Goal: Task Accomplishment & Management: Manage account settings

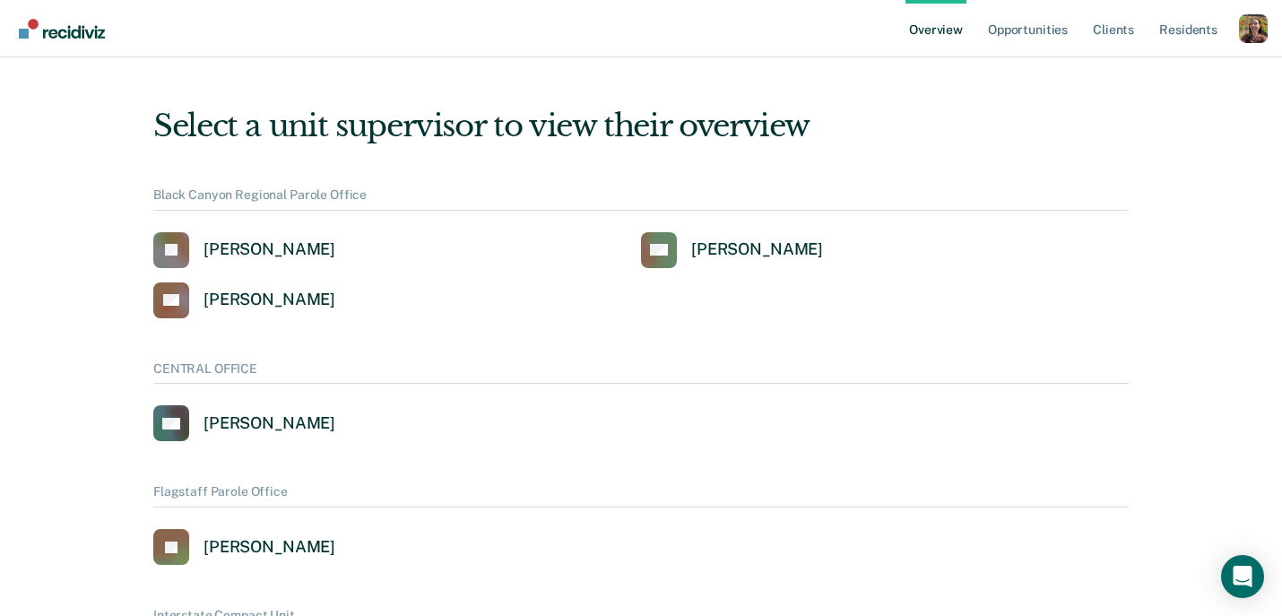
click at [1258, 24] on div "Profile dropdown button" at bounding box center [1253, 28] width 29 height 29
click at [1134, 76] on link "Profile" at bounding box center [1182, 81] width 116 height 15
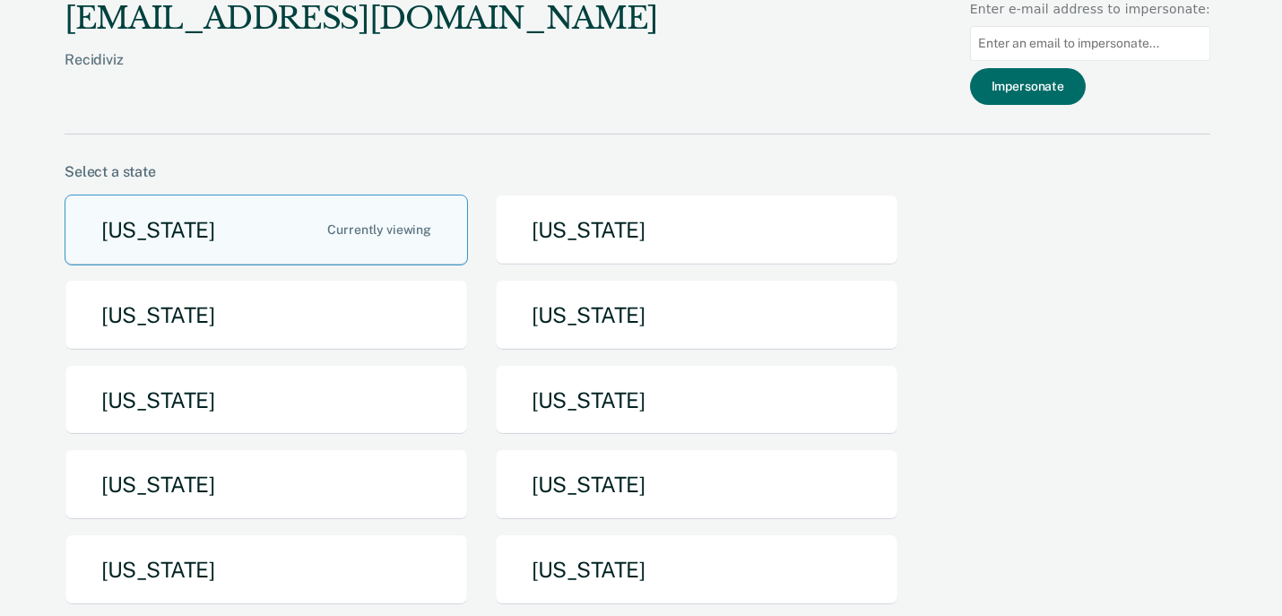
click at [1156, 50] on input "Main chart and filter content" at bounding box center [1090, 43] width 240 height 35
paste input "[PERSON_NAME][EMAIL_ADDRESS][PERSON_NAME][DOMAIN_NAME][US_STATE]"
type input "[PERSON_NAME][EMAIL_ADDRESS][PERSON_NAME][DOMAIN_NAME][US_STATE]"
click at [1056, 83] on button "Impersonate" at bounding box center [1028, 86] width 116 height 37
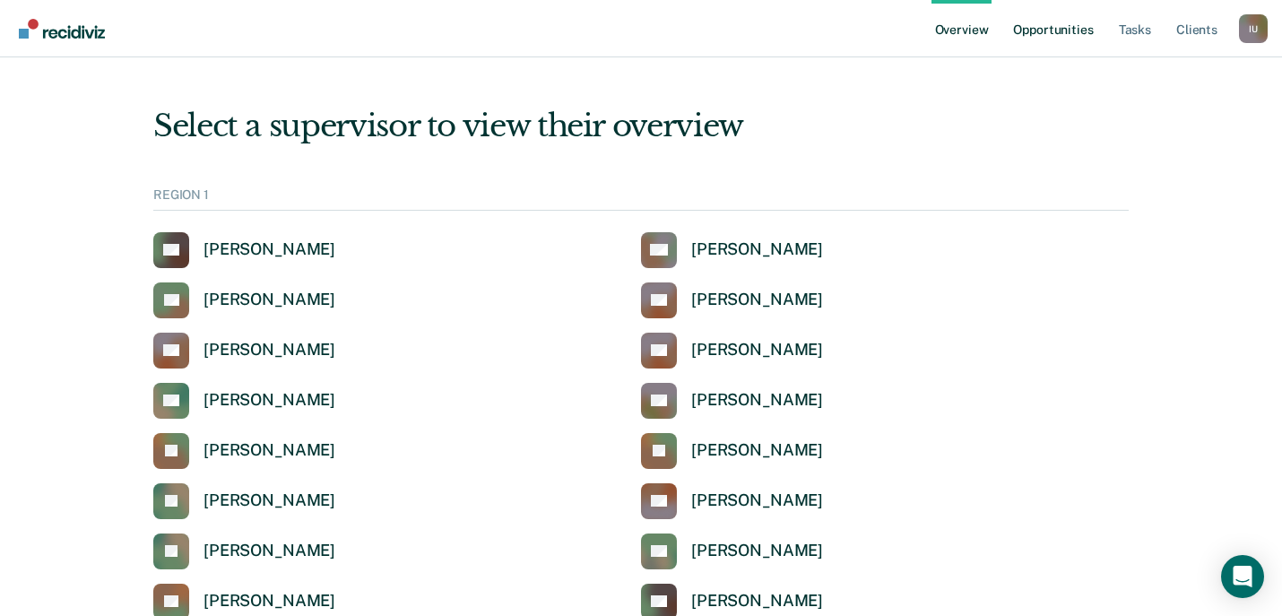
click at [1057, 30] on link "Opportunities" at bounding box center [1053, 28] width 87 height 57
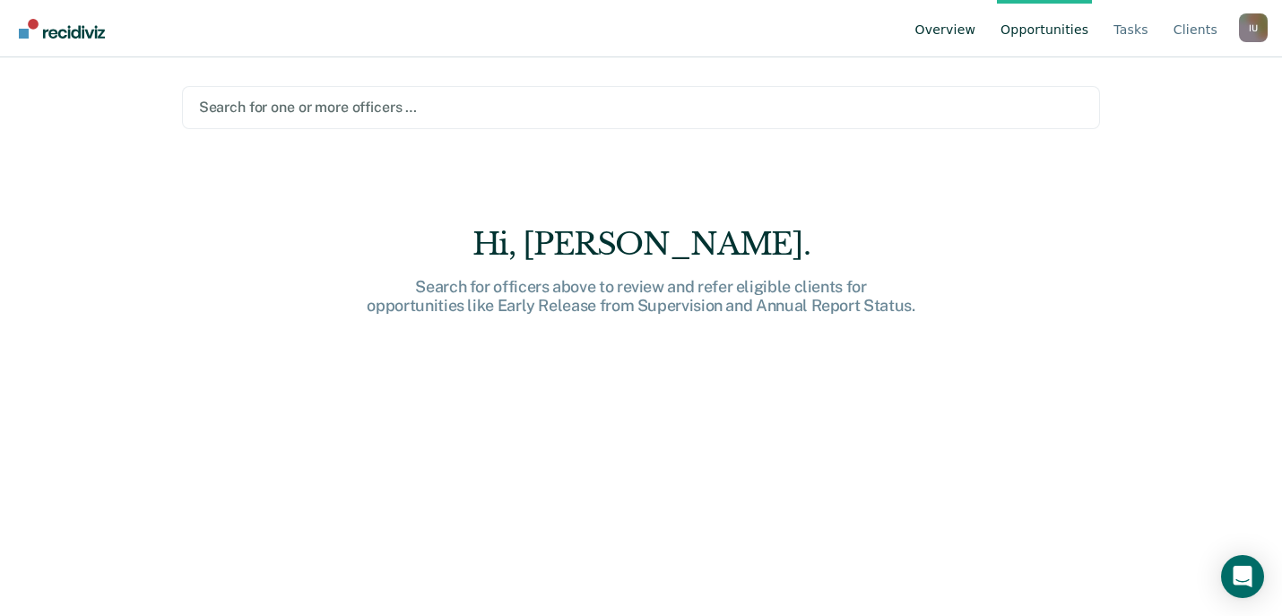
click at [955, 33] on link "Overview" at bounding box center [946, 28] width 68 height 57
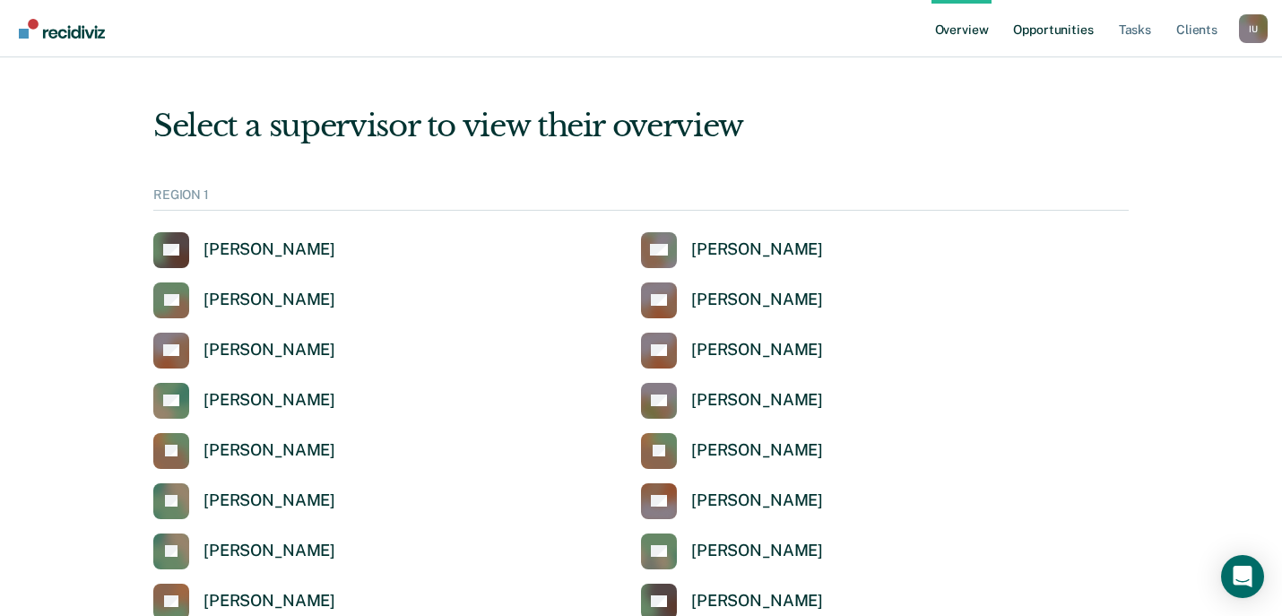
click at [1088, 18] on link "Opportunities" at bounding box center [1053, 28] width 87 height 57
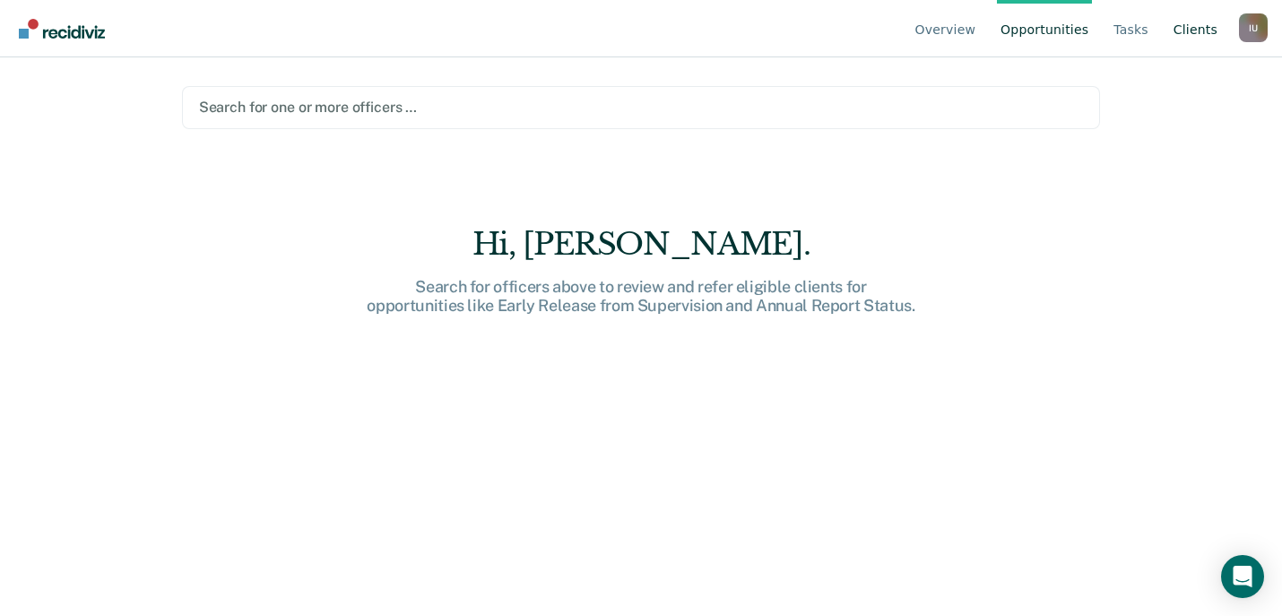
click at [1204, 26] on link "Client s" at bounding box center [1195, 28] width 51 height 57
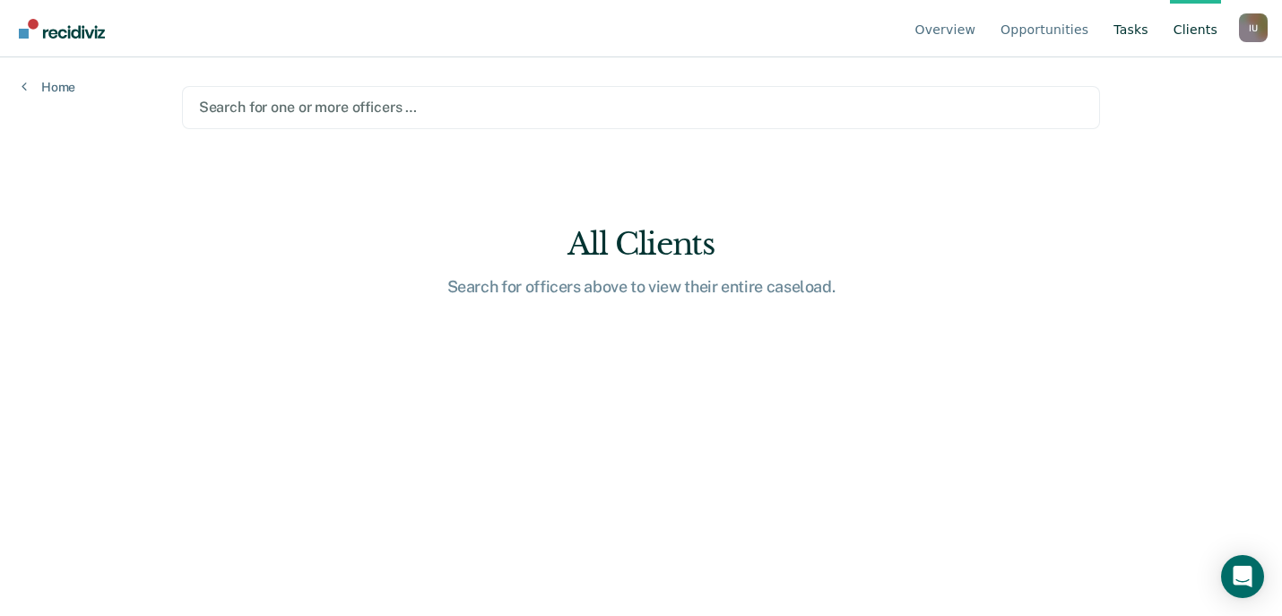
click at [1128, 39] on link "Tasks" at bounding box center [1131, 28] width 42 height 57
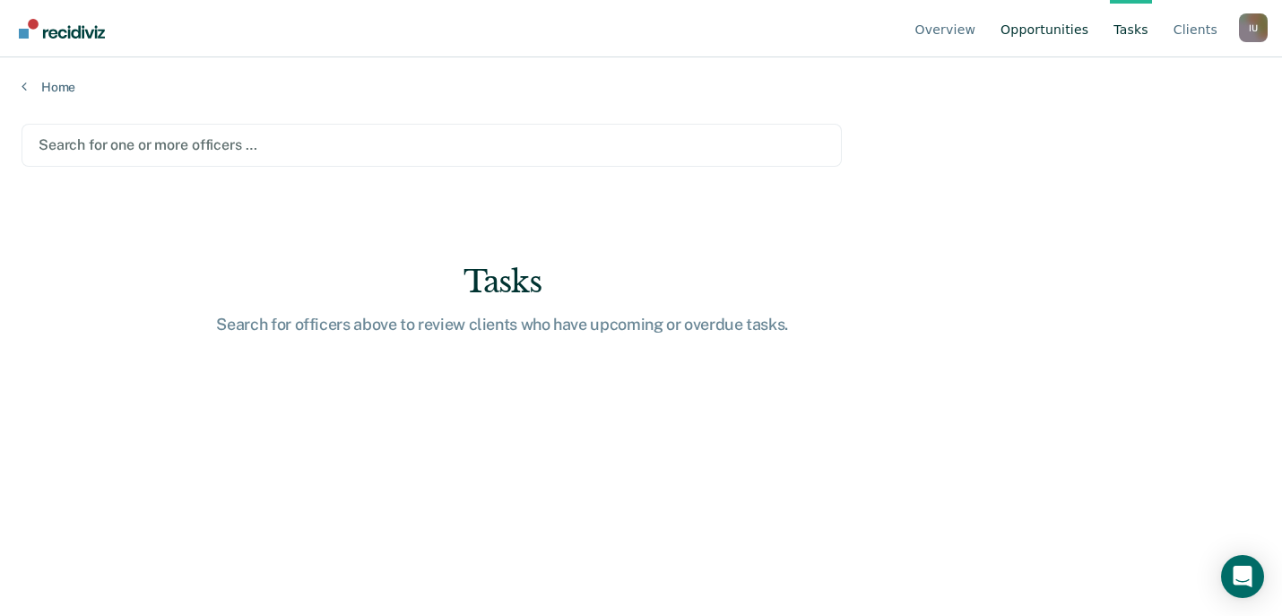
click at [1069, 30] on link "Opportunities" at bounding box center [1044, 28] width 95 height 57
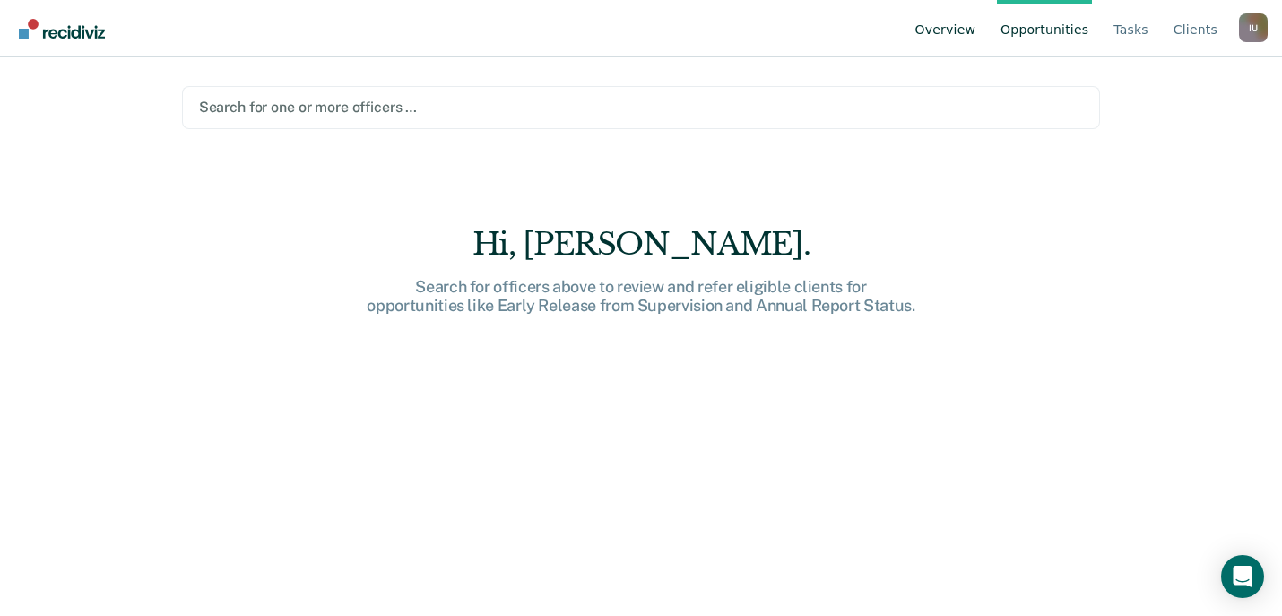
click at [932, 39] on link "Overview" at bounding box center [946, 28] width 68 height 57
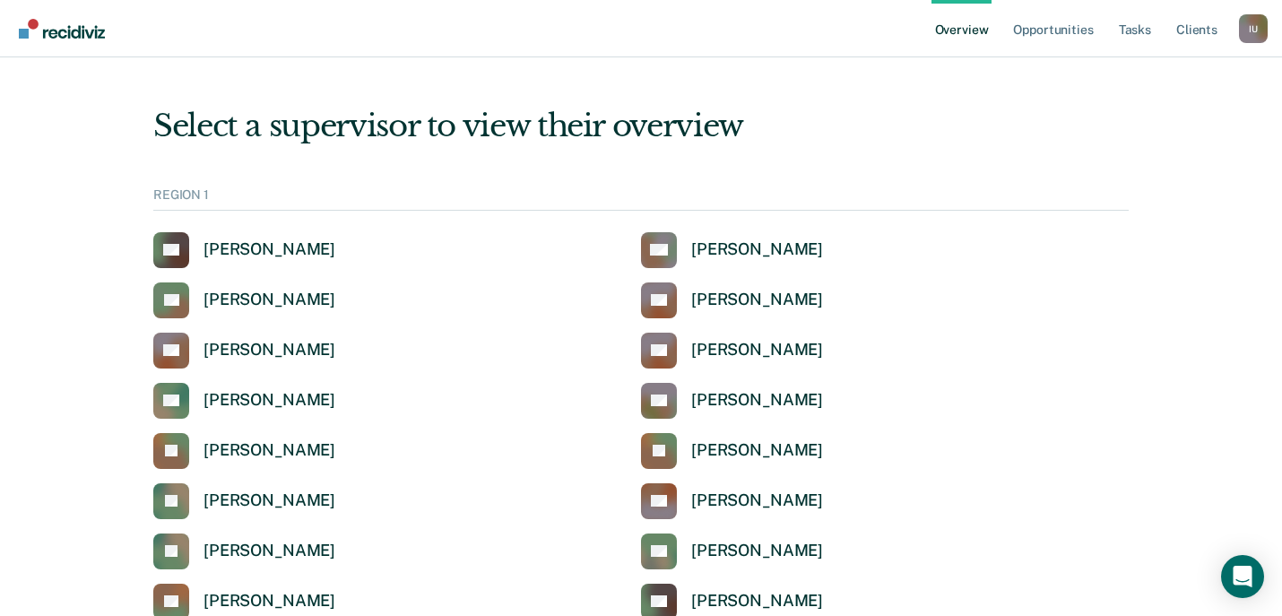
scroll to position [1421, 0]
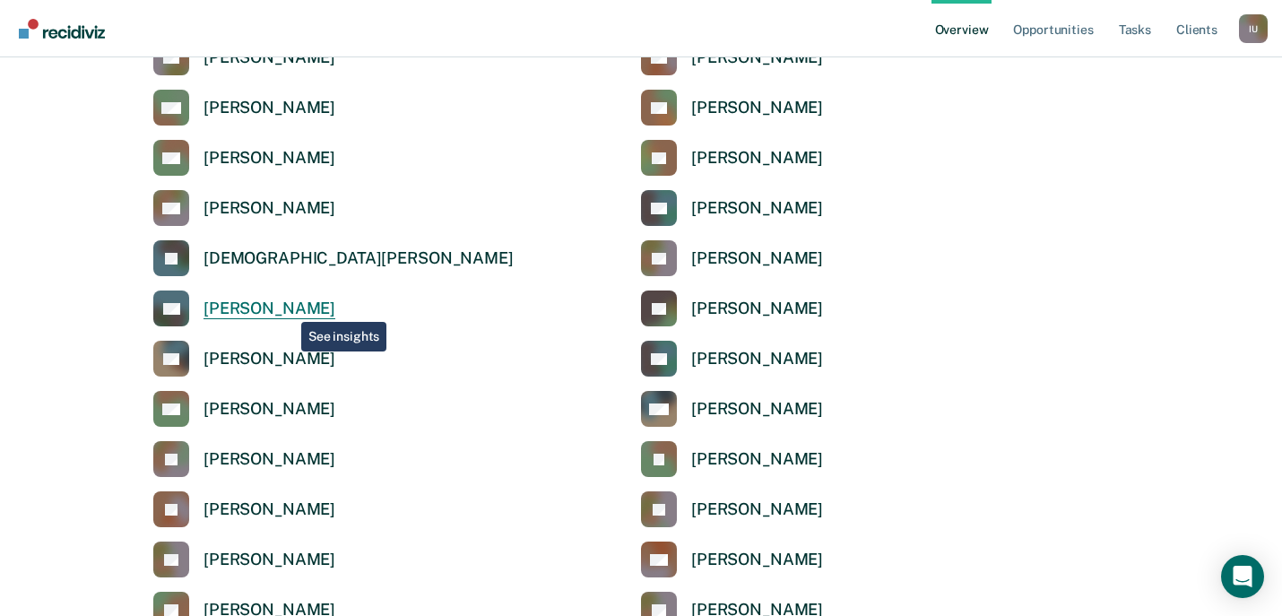
click at [288, 309] on div "[PERSON_NAME]" at bounding box center [270, 309] width 132 height 21
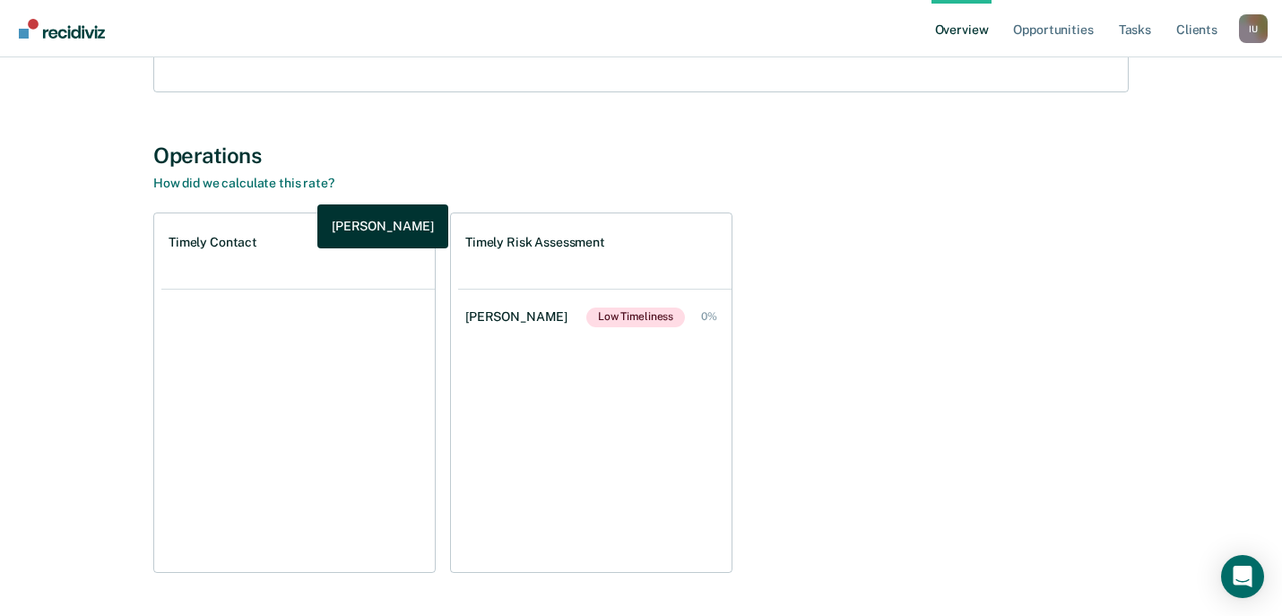
scroll to position [296, 0]
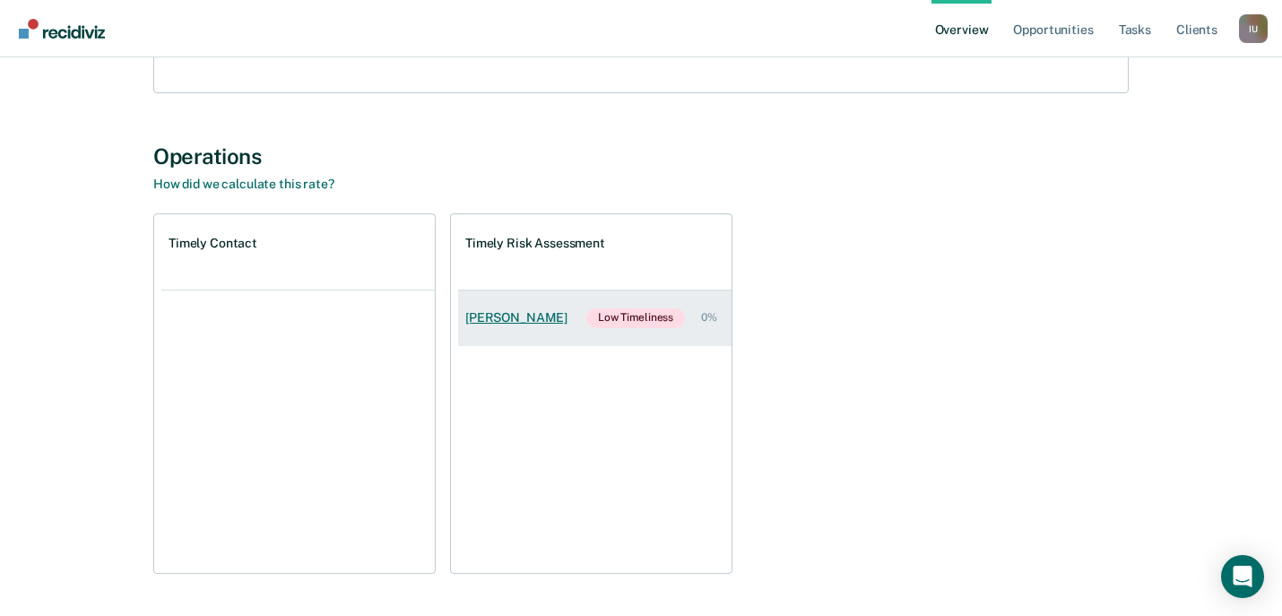
click at [508, 326] on link "Shanora Zeno Low Timeliness 0%" at bounding box center [595, 319] width 274 height 56
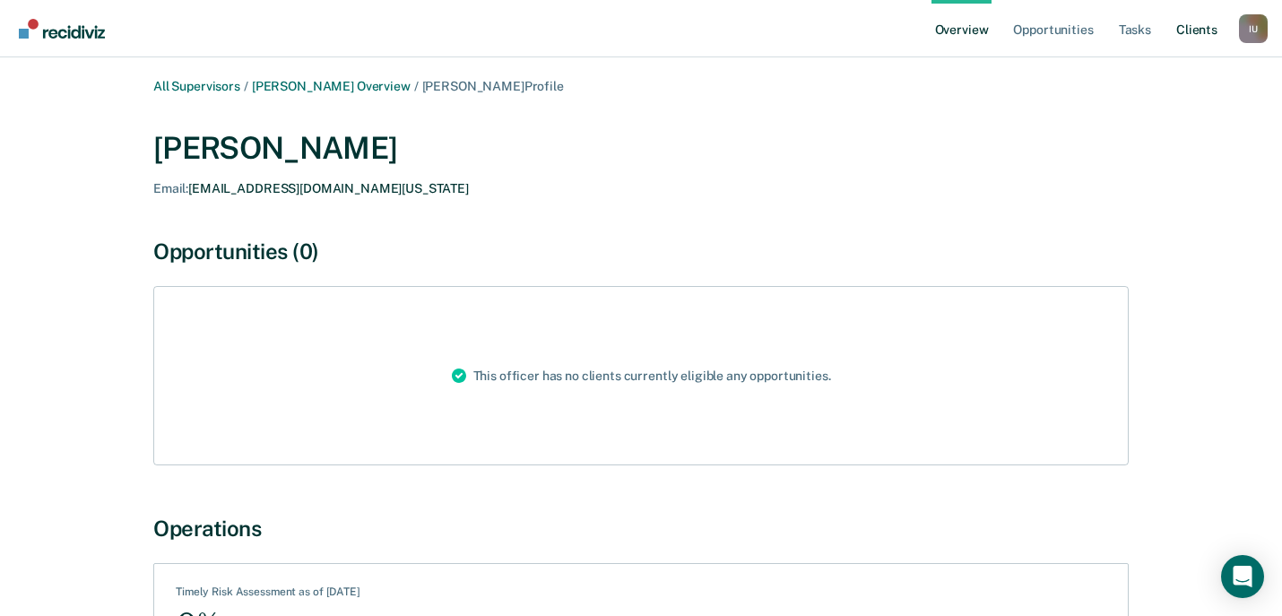
click at [1207, 22] on link "Client s" at bounding box center [1197, 28] width 48 height 57
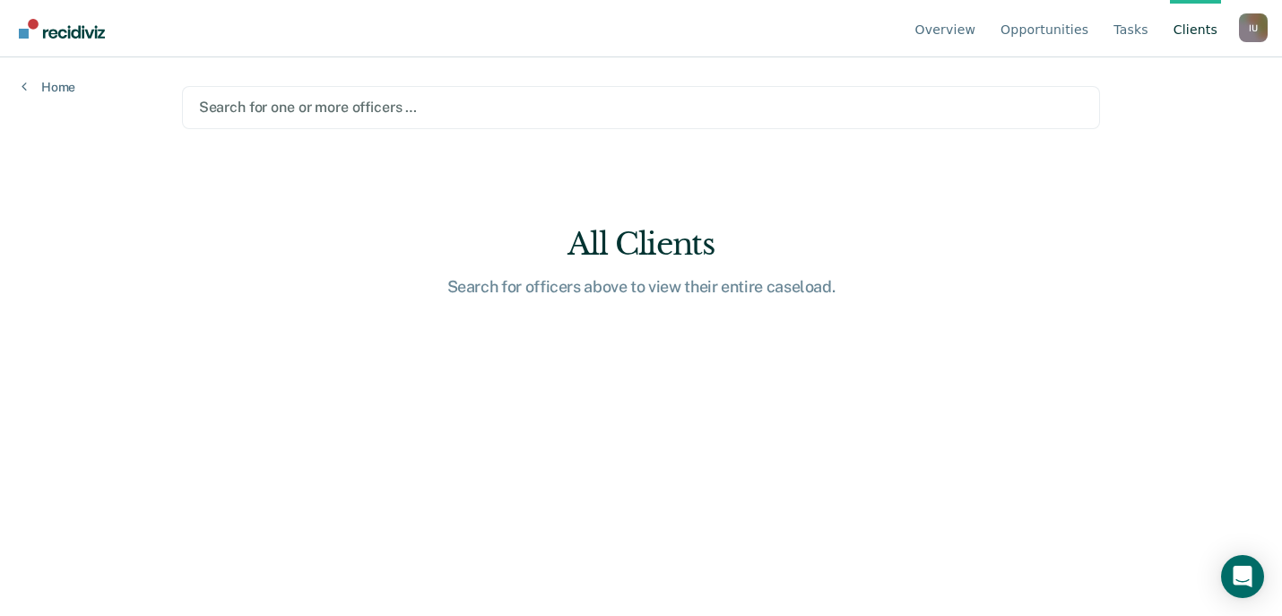
click at [685, 125] on div "Search for one or more officers …" at bounding box center [641, 107] width 919 height 43
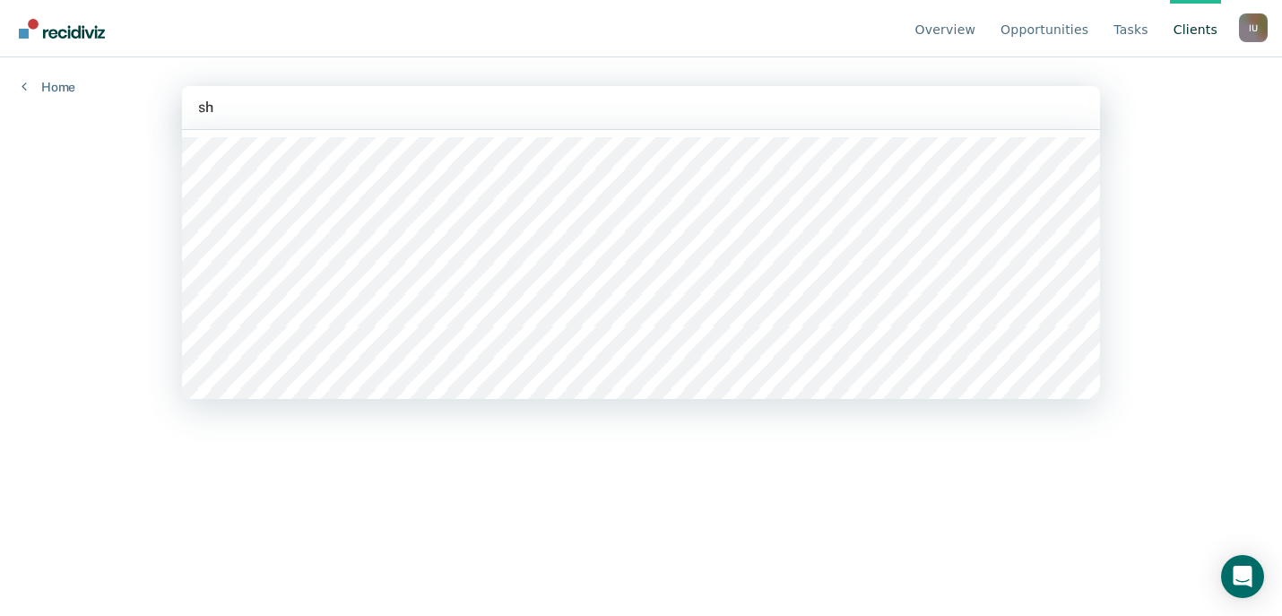
type input "s"
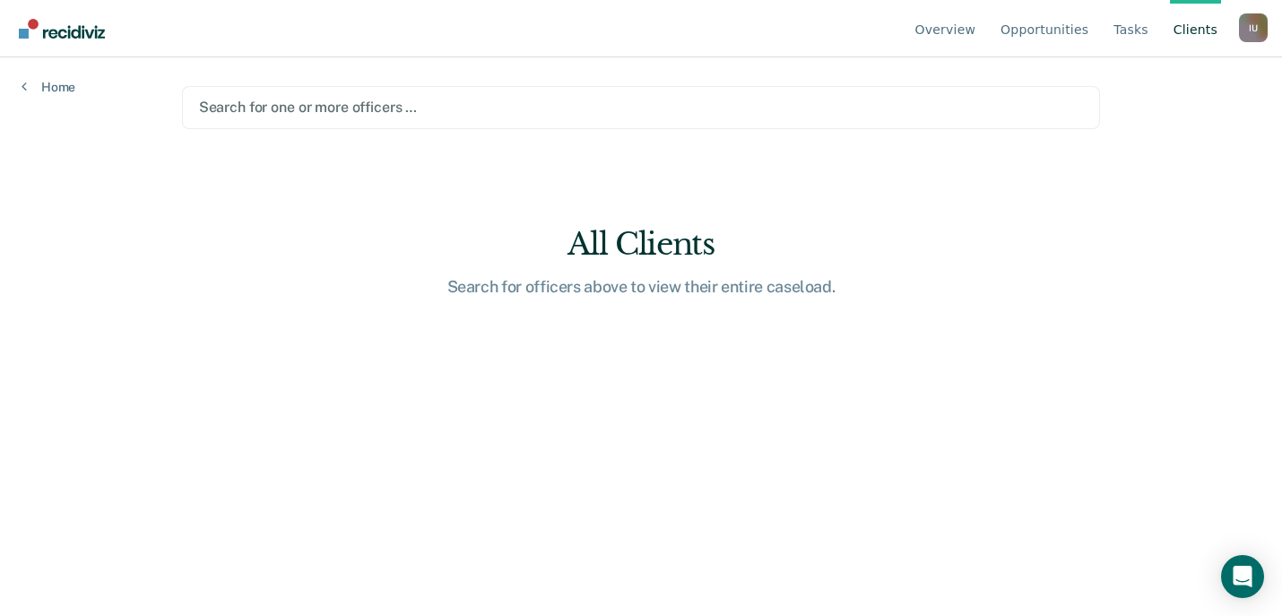
click at [131, 346] on div "Overview Opportunities Tasks Client s Impersonated User I U Profile How it work…" at bounding box center [641, 308] width 1282 height 616
click at [1018, 26] on link "Opportunities" at bounding box center [1044, 28] width 95 height 57
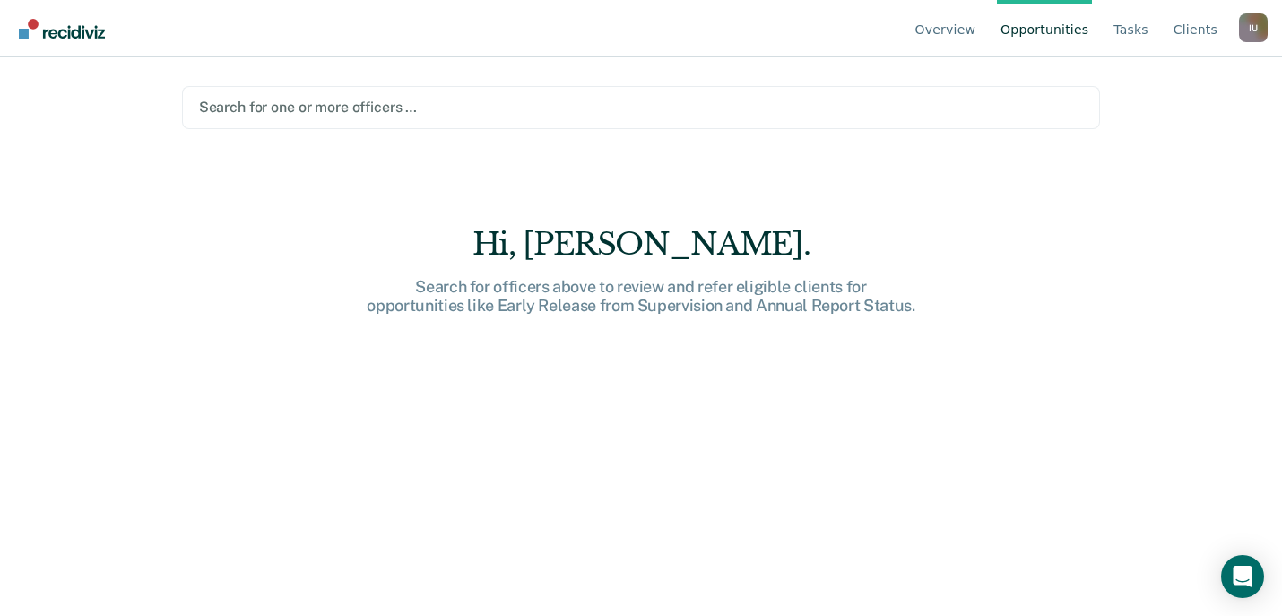
click at [1168, 28] on ul "Overview Opportunities Tasks Client s" at bounding box center [1075, 28] width 327 height 57
click at [1142, 30] on link "Tasks" at bounding box center [1131, 28] width 42 height 57
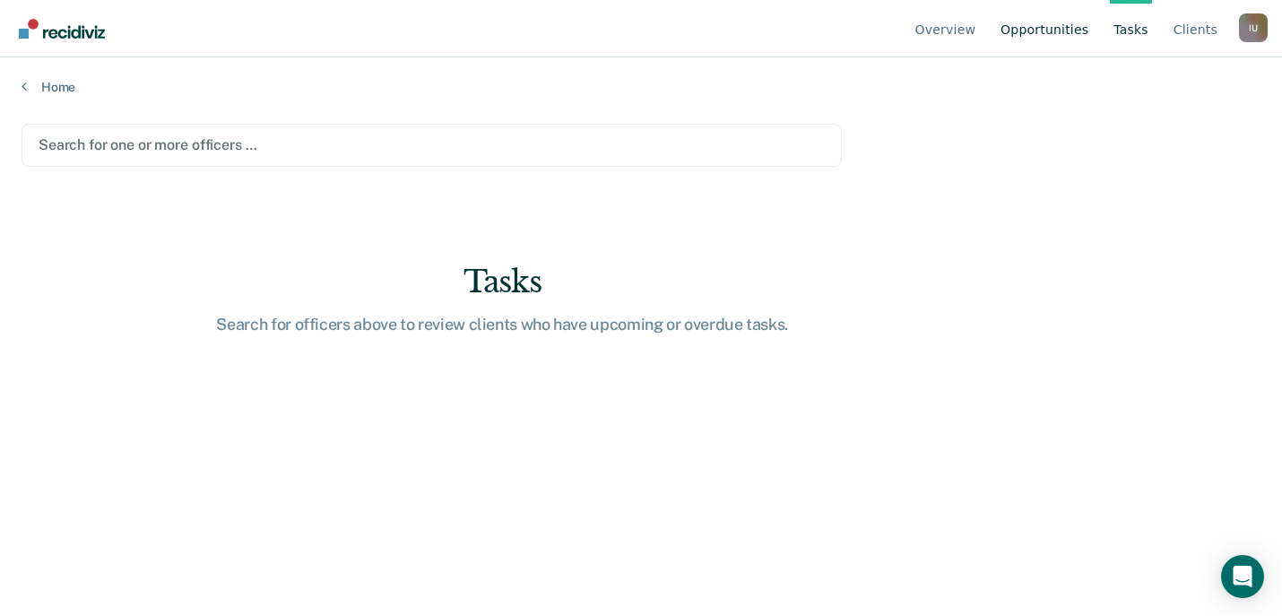
click at [1062, 44] on link "Opportunities" at bounding box center [1044, 28] width 95 height 57
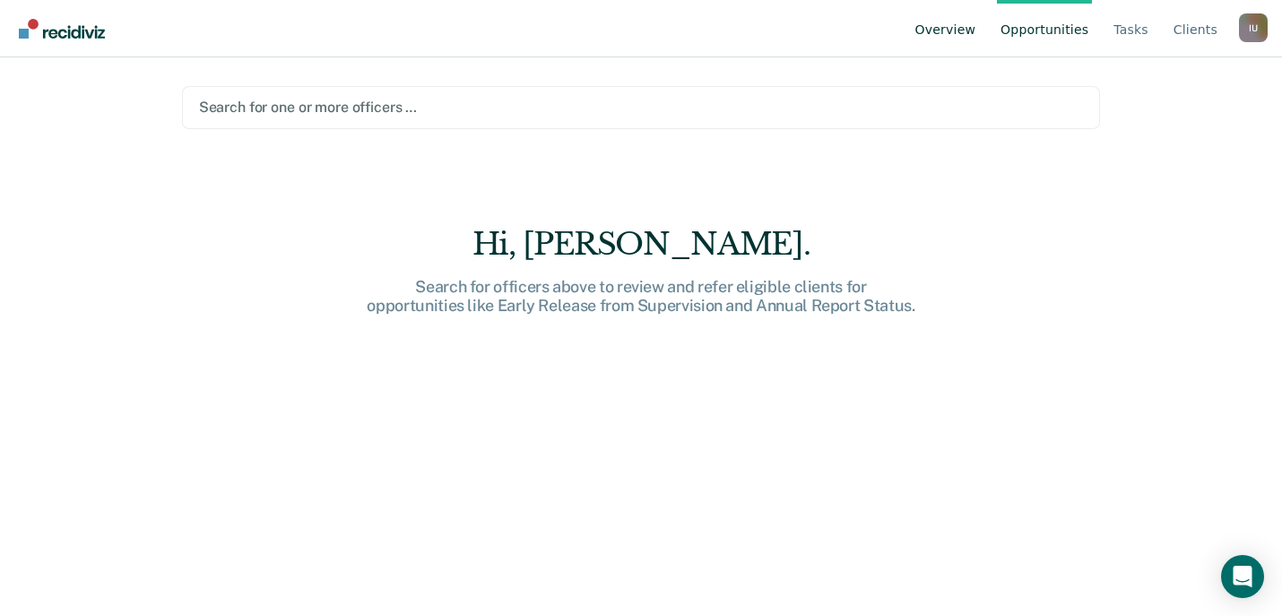
click at [951, 25] on link "Overview" at bounding box center [946, 28] width 68 height 57
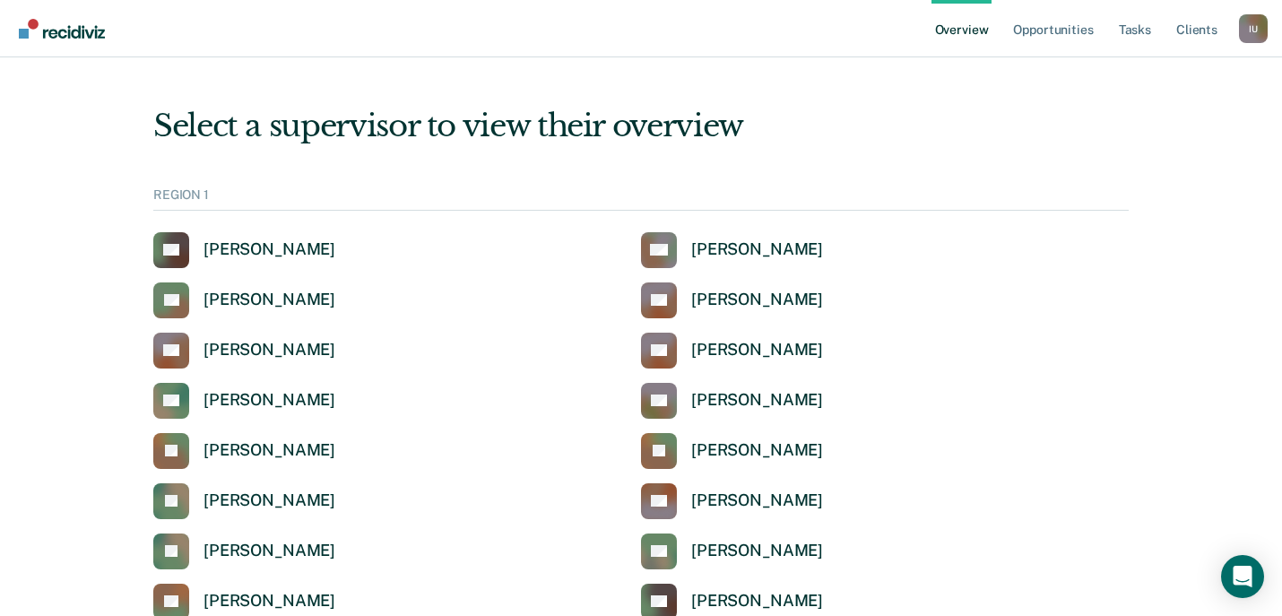
scroll to position [1421, 0]
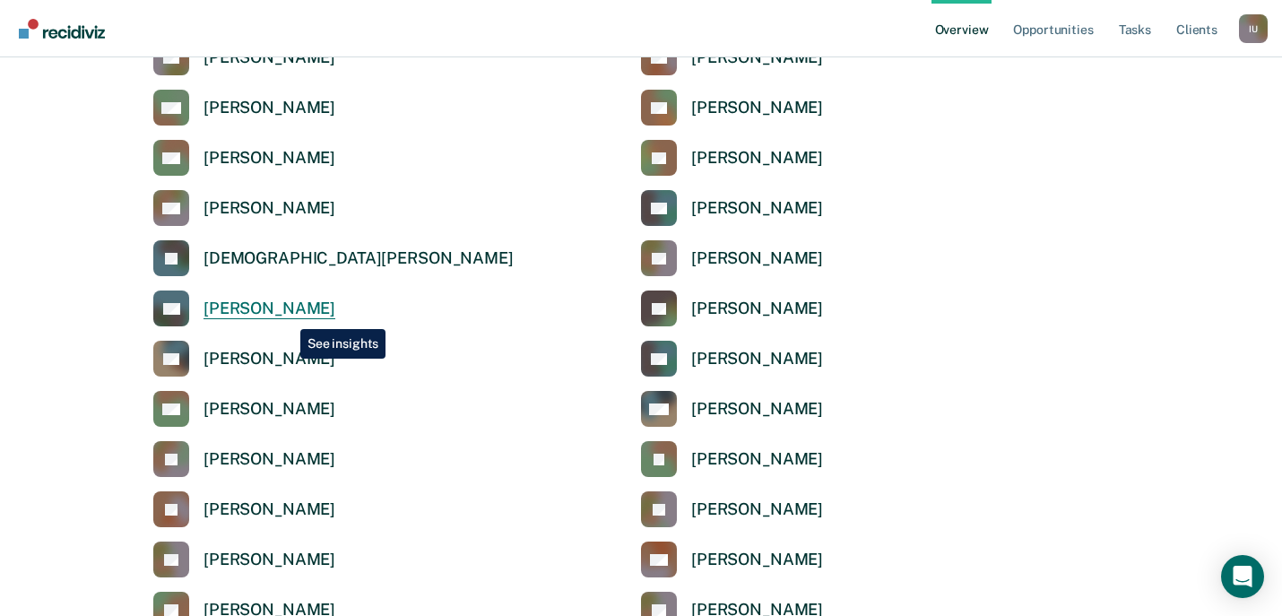
click at [287, 316] on div "[PERSON_NAME]" at bounding box center [270, 309] width 132 height 21
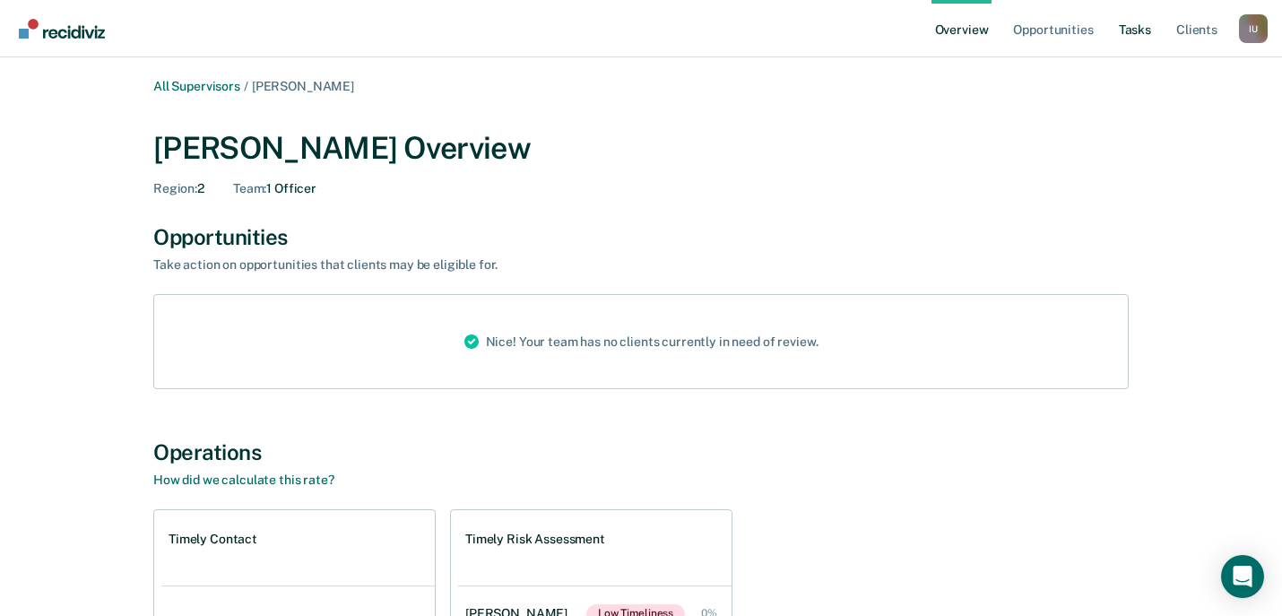
click at [1128, 34] on link "Tasks" at bounding box center [1135, 28] width 39 height 57
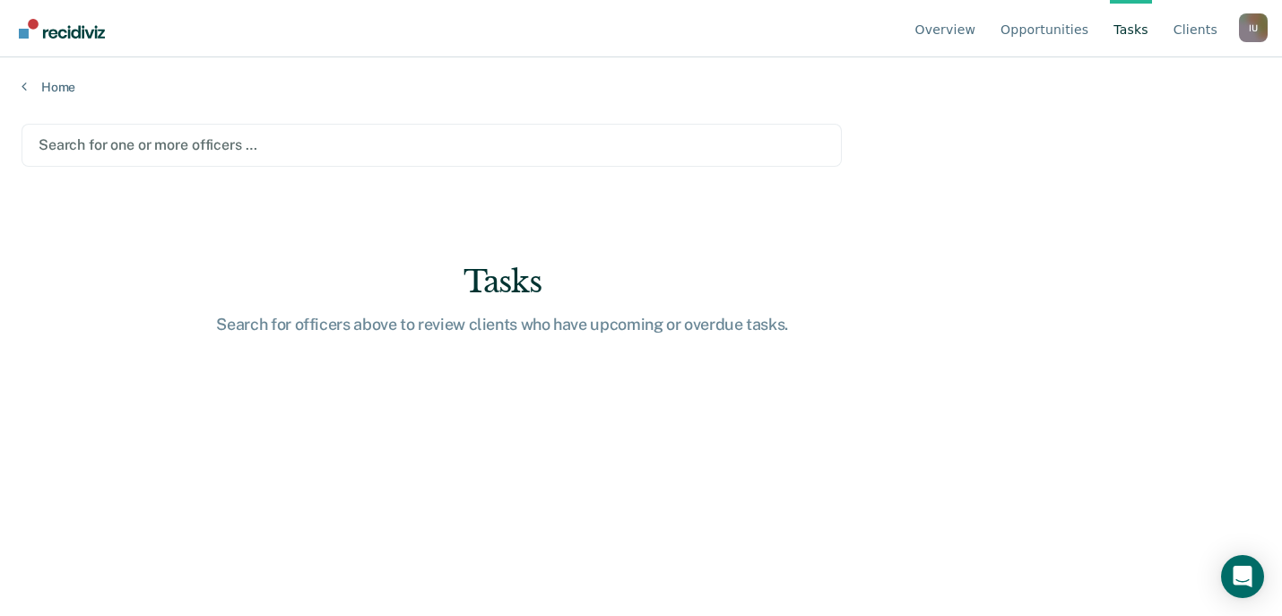
click at [578, 150] on div at bounding box center [432, 145] width 787 height 21
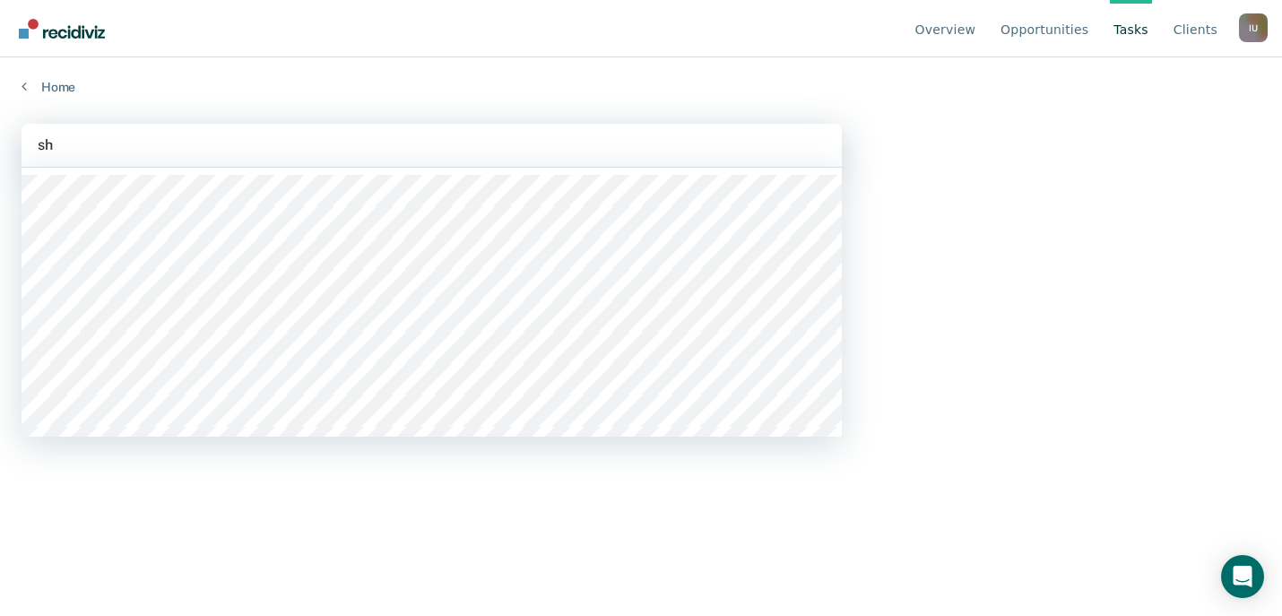
type input "s"
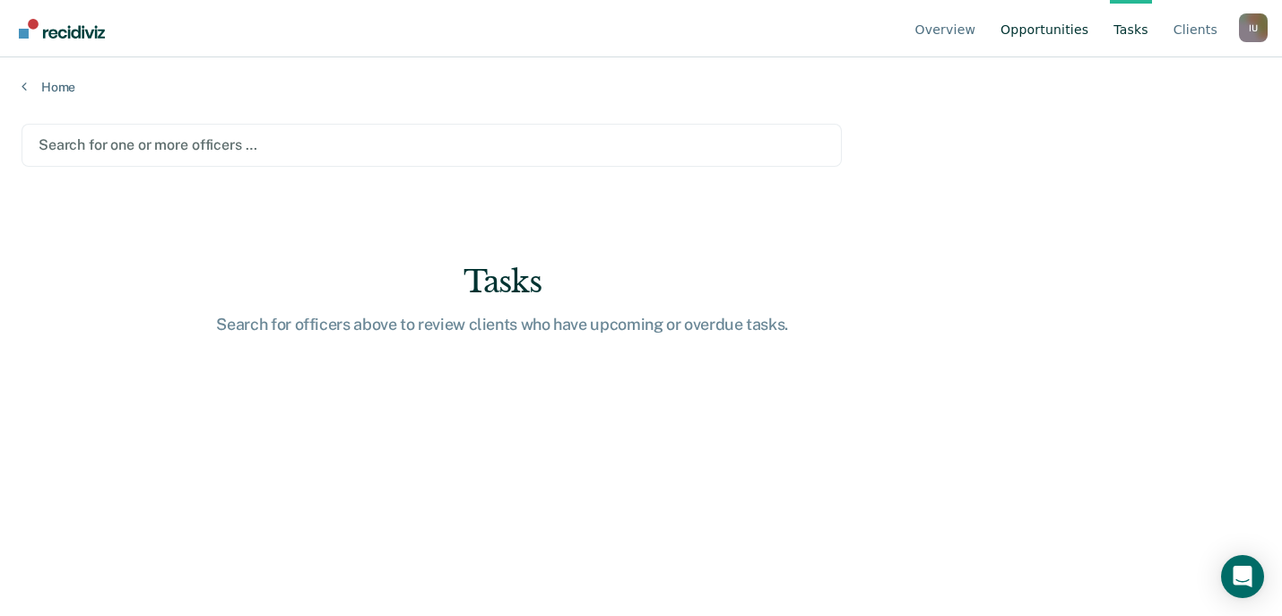
click at [1048, 32] on link "Opportunities" at bounding box center [1044, 28] width 95 height 57
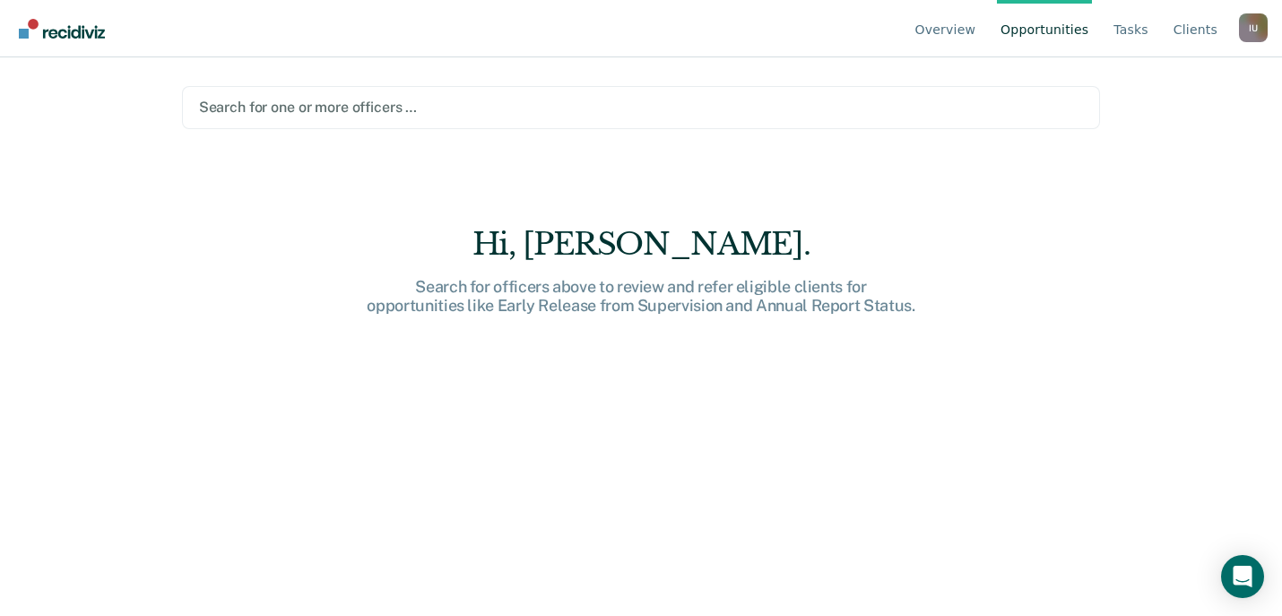
click at [636, 100] on div at bounding box center [641, 107] width 885 height 21
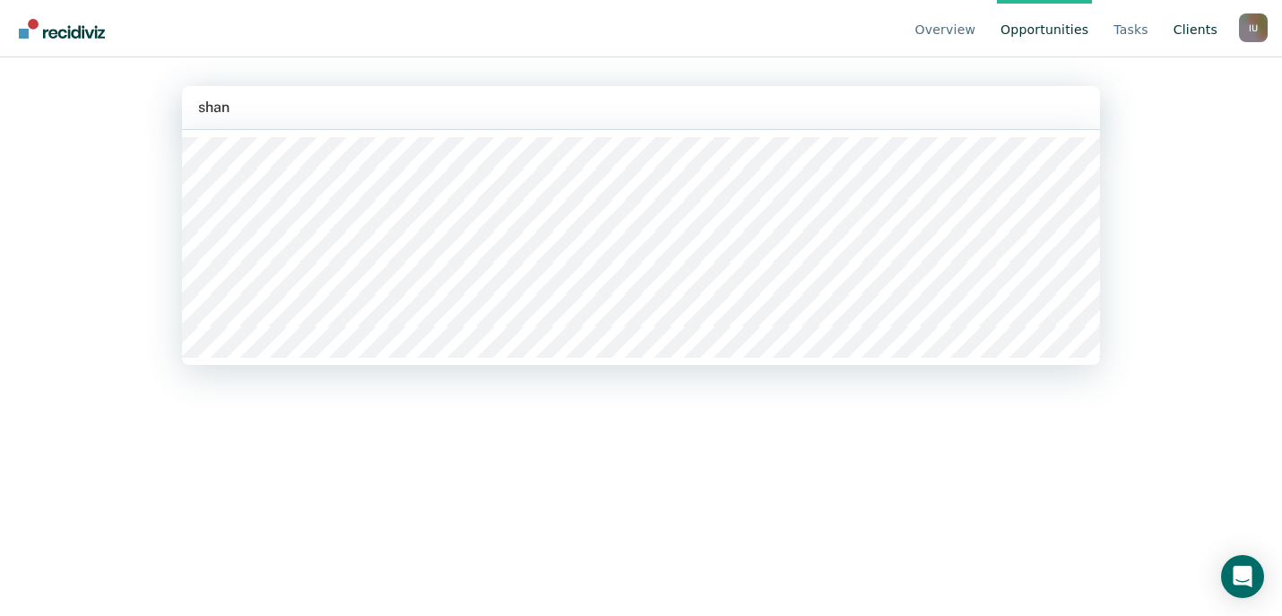
type input "shan"
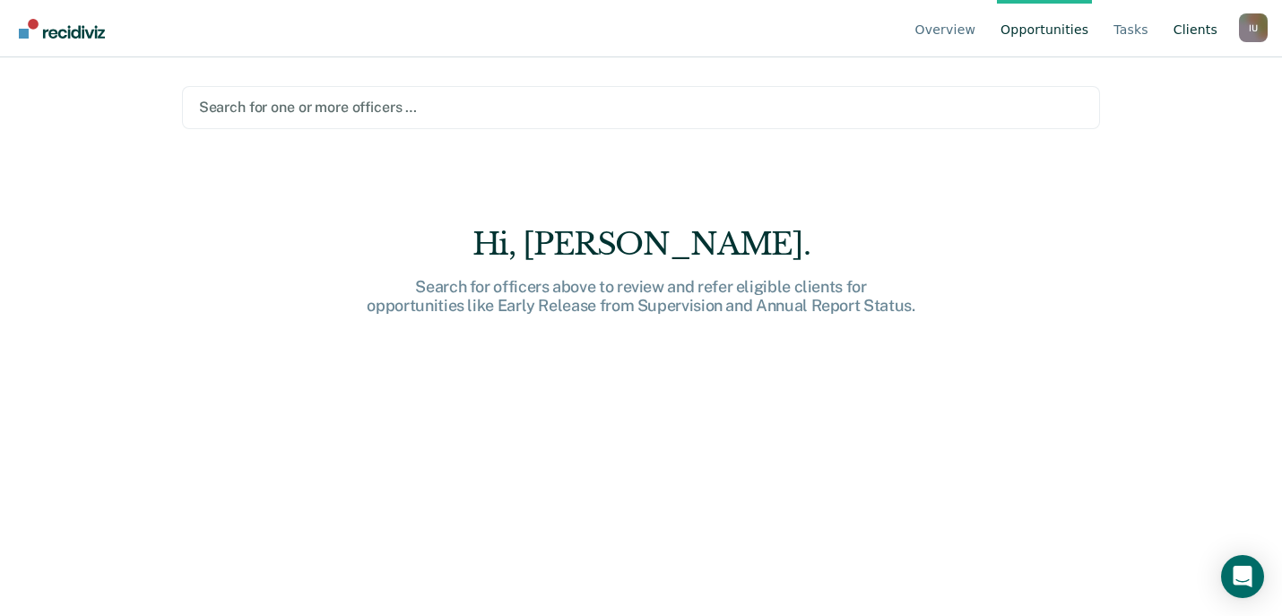
click at [1197, 41] on link "Client s" at bounding box center [1195, 28] width 51 height 57
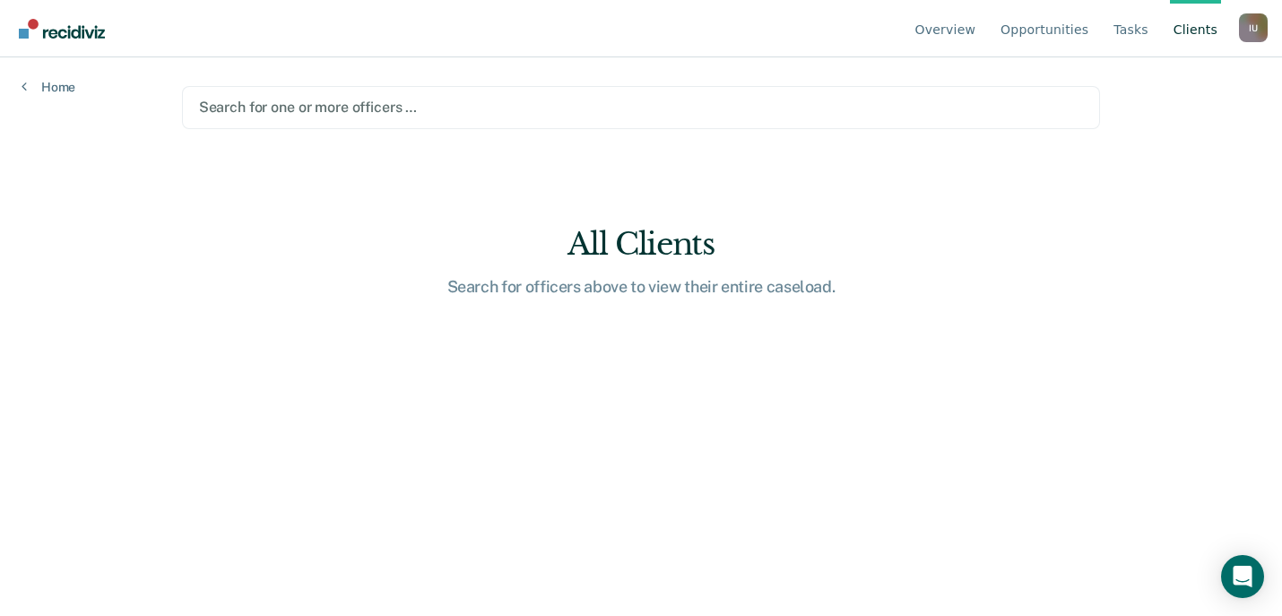
click at [955, 14] on link "Overview" at bounding box center [946, 28] width 68 height 57
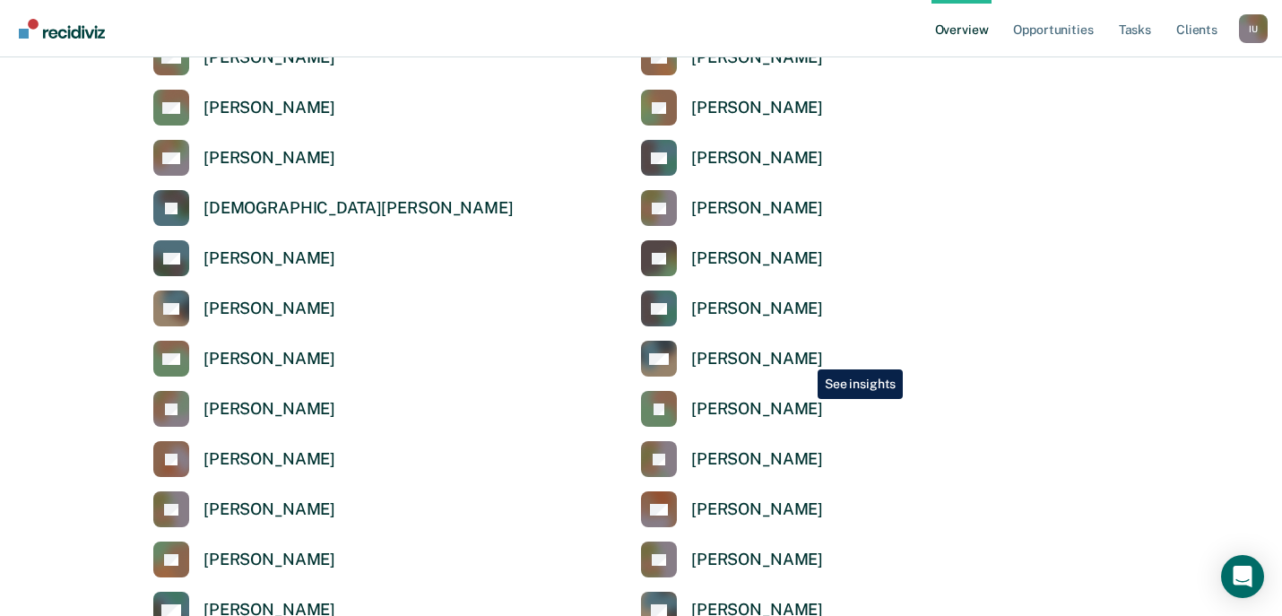
scroll to position [2626, 0]
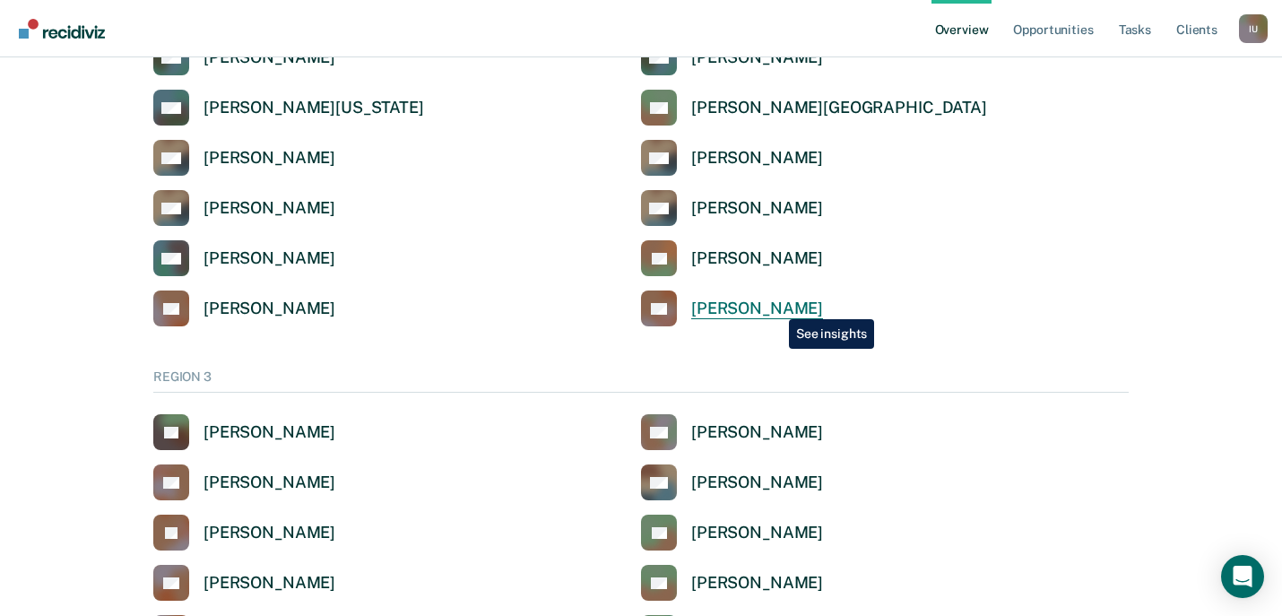
click at [776, 306] on div "[PERSON_NAME]" at bounding box center [757, 309] width 132 height 21
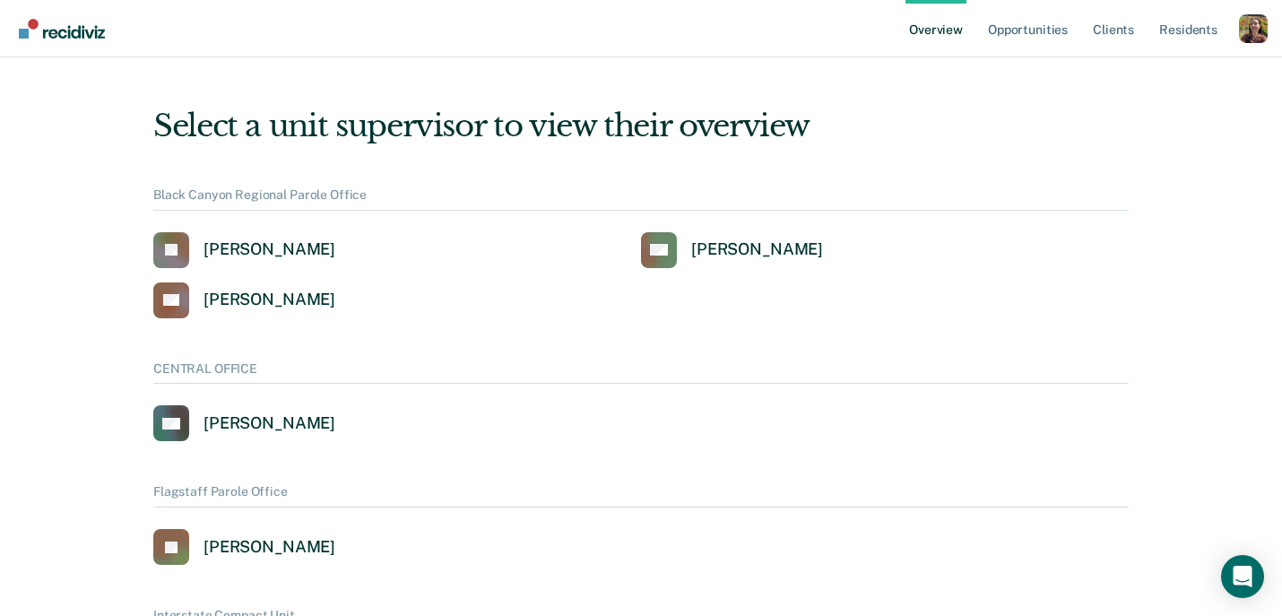
click at [1256, 34] on div "Profile dropdown button" at bounding box center [1253, 28] width 29 height 29
click at [1158, 78] on link "Profile" at bounding box center [1182, 81] width 116 height 15
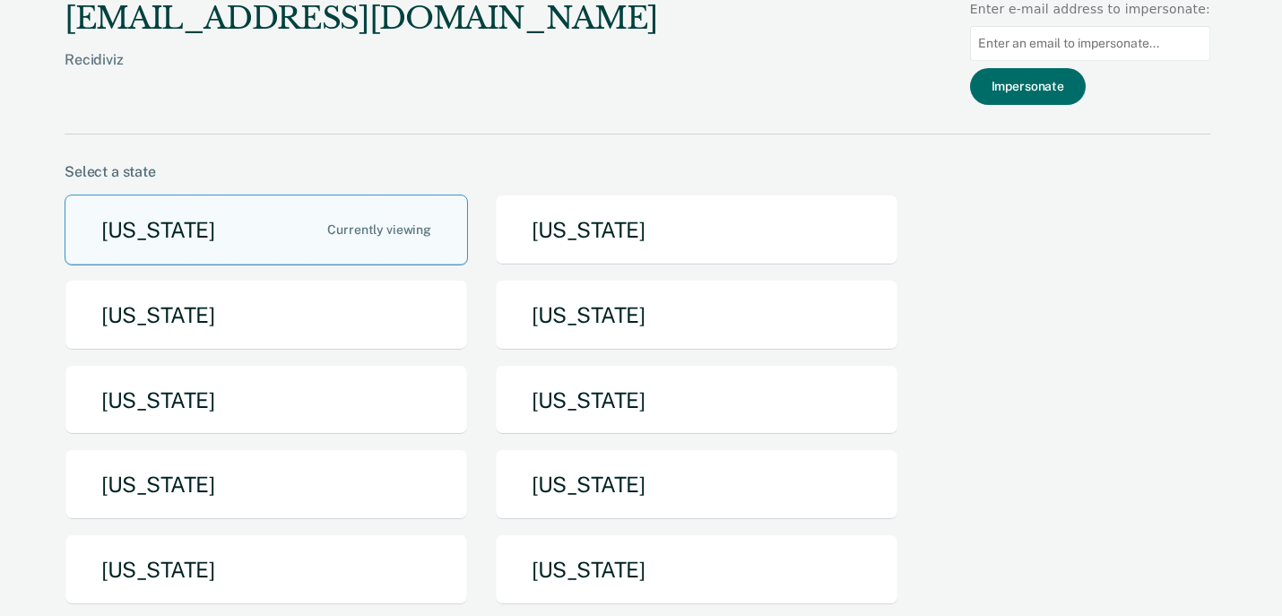
click at [1078, 46] on input "Main chart and filter content" at bounding box center [1090, 43] width 240 height 35
paste input "[PERSON_NAME][EMAIL_ADDRESS][PERSON_NAME][DOMAIN_NAME]"
type input "[PERSON_NAME][EMAIL_ADDRESS][PERSON_NAME][DOMAIN_NAME]"
click at [1049, 84] on button "Impersonate" at bounding box center [1028, 86] width 116 height 37
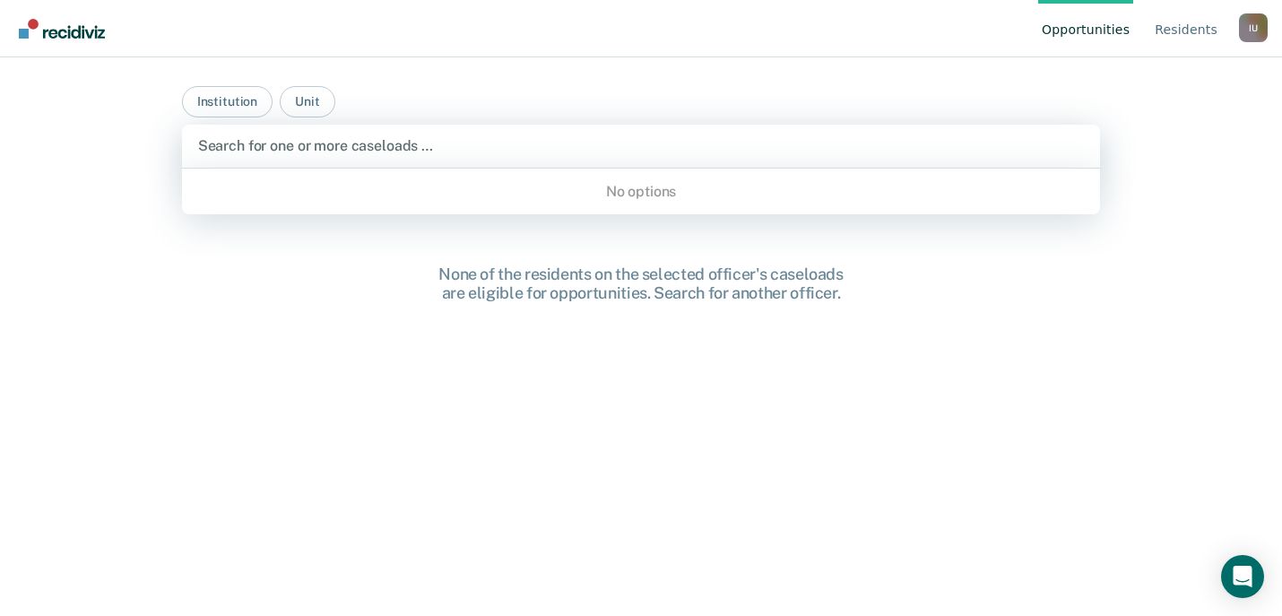
click at [706, 158] on div "Search for one or more caseloads …" at bounding box center [641, 146] width 919 height 43
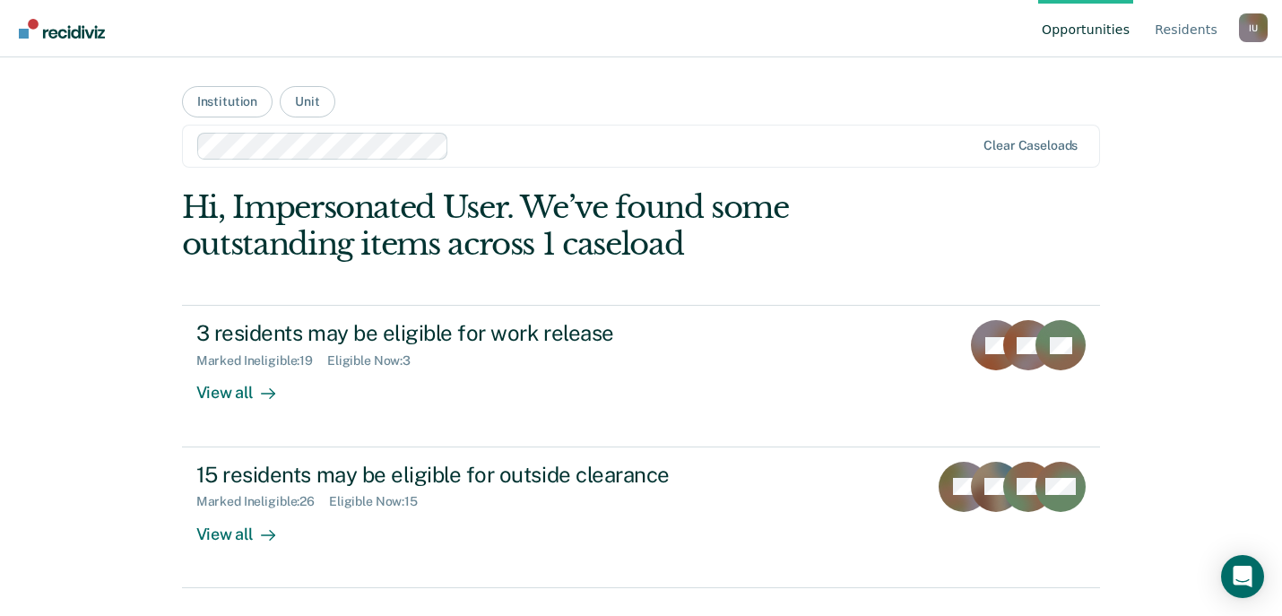
click at [1257, 36] on div "I U" at bounding box center [1253, 27] width 29 height 29
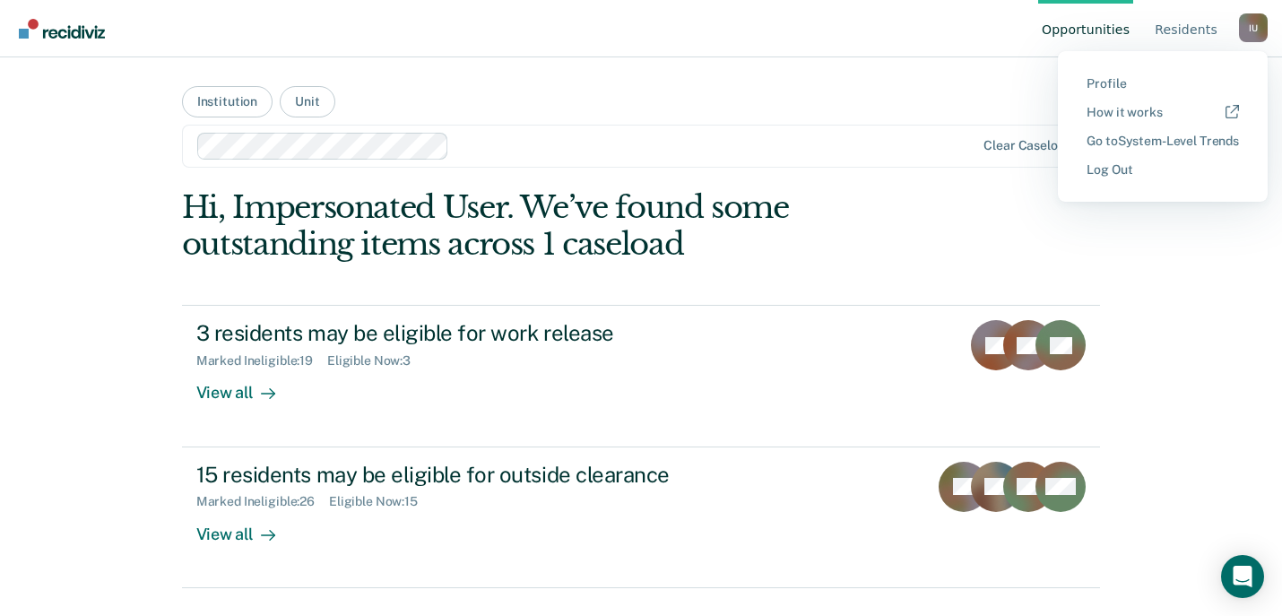
click at [1110, 95] on button "Profile" at bounding box center [1163, 83] width 210 height 29
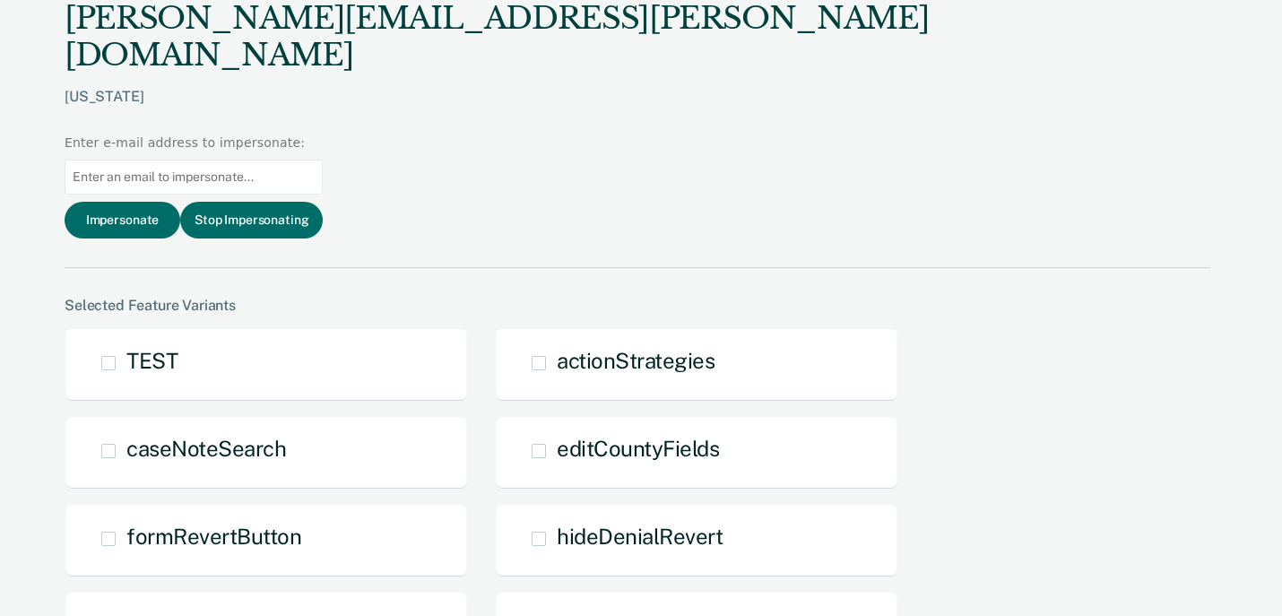
click at [323, 160] on input "Main chart and filter content" at bounding box center [194, 177] width 258 height 35
paste input "[PERSON_NAME][EMAIL_ADDRESS][PERSON_NAME][DOMAIN_NAME]"
type input "[PERSON_NAME][EMAIL_ADDRESS][PERSON_NAME][DOMAIN_NAME]"
click at [323, 160] on input "Main chart and filter content" at bounding box center [194, 177] width 258 height 35
paste input "[PERSON_NAME][EMAIL_ADDRESS][PERSON_NAME][DOMAIN_NAME][US_STATE]"
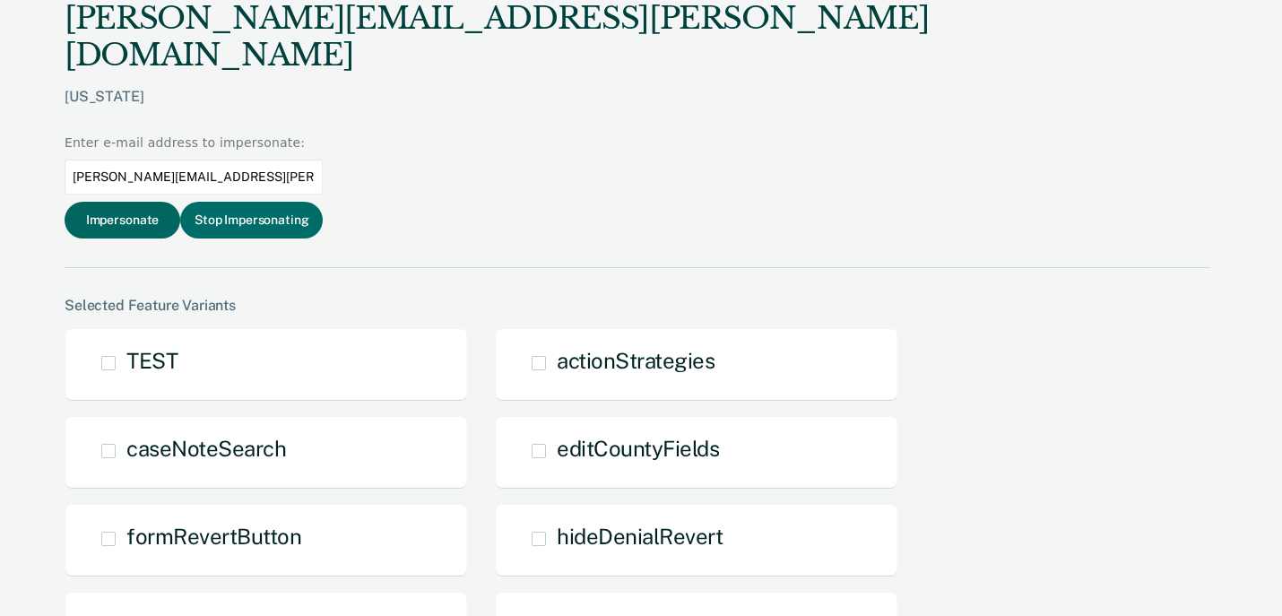
type input "[PERSON_NAME][EMAIL_ADDRESS][PERSON_NAME][DOMAIN_NAME][US_STATE]"
click at [180, 202] on button "Impersonate" at bounding box center [123, 220] width 116 height 37
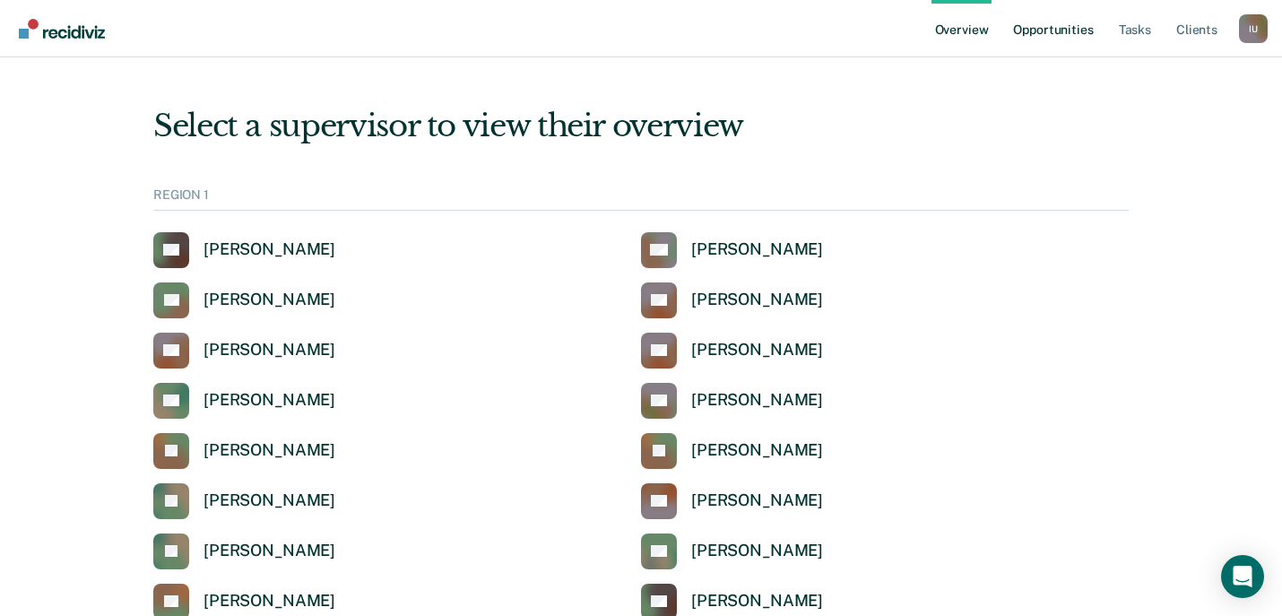
click at [1050, 36] on link "Opportunities" at bounding box center [1053, 28] width 87 height 57
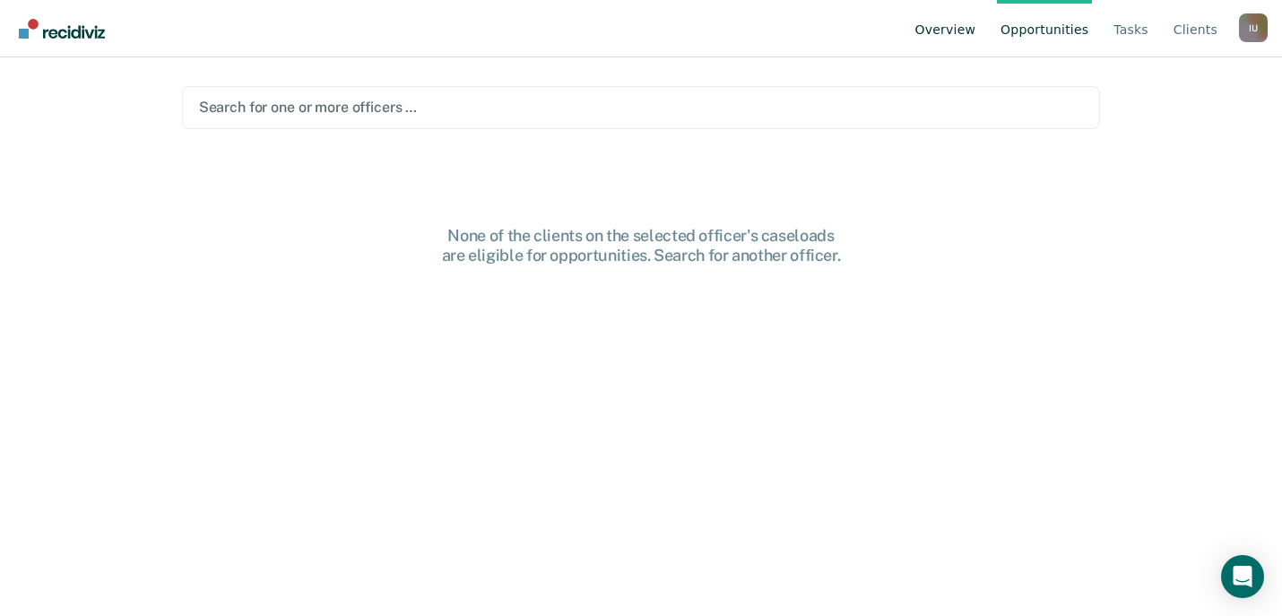
click at [972, 27] on link "Overview" at bounding box center [946, 28] width 68 height 57
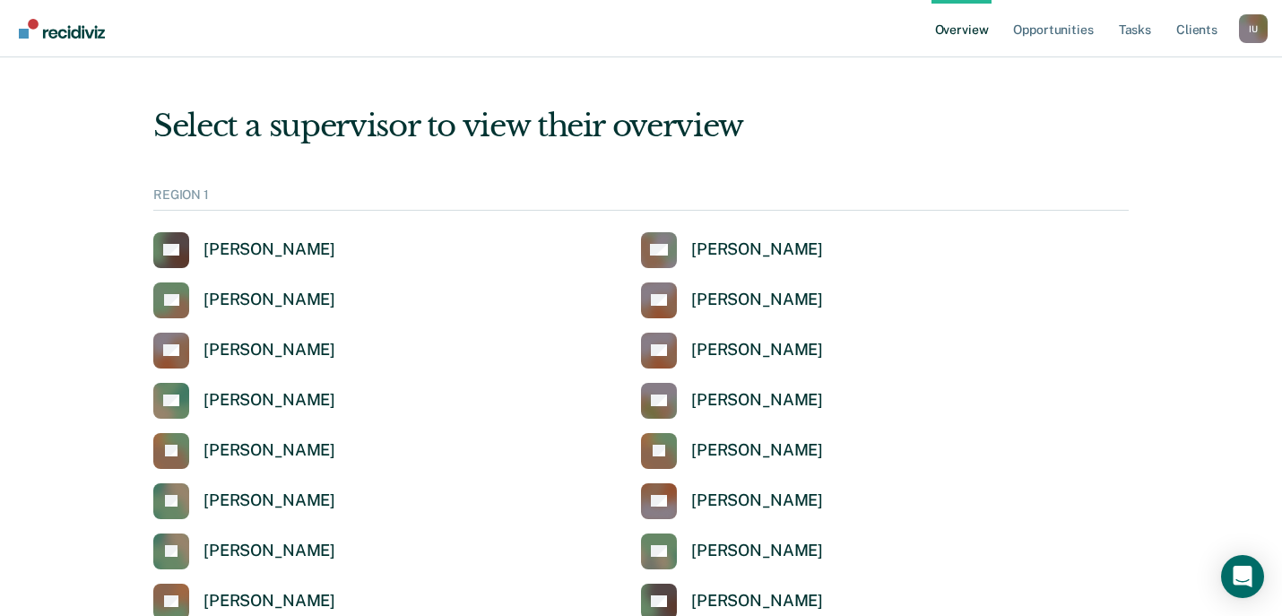
scroll to position [1421, 0]
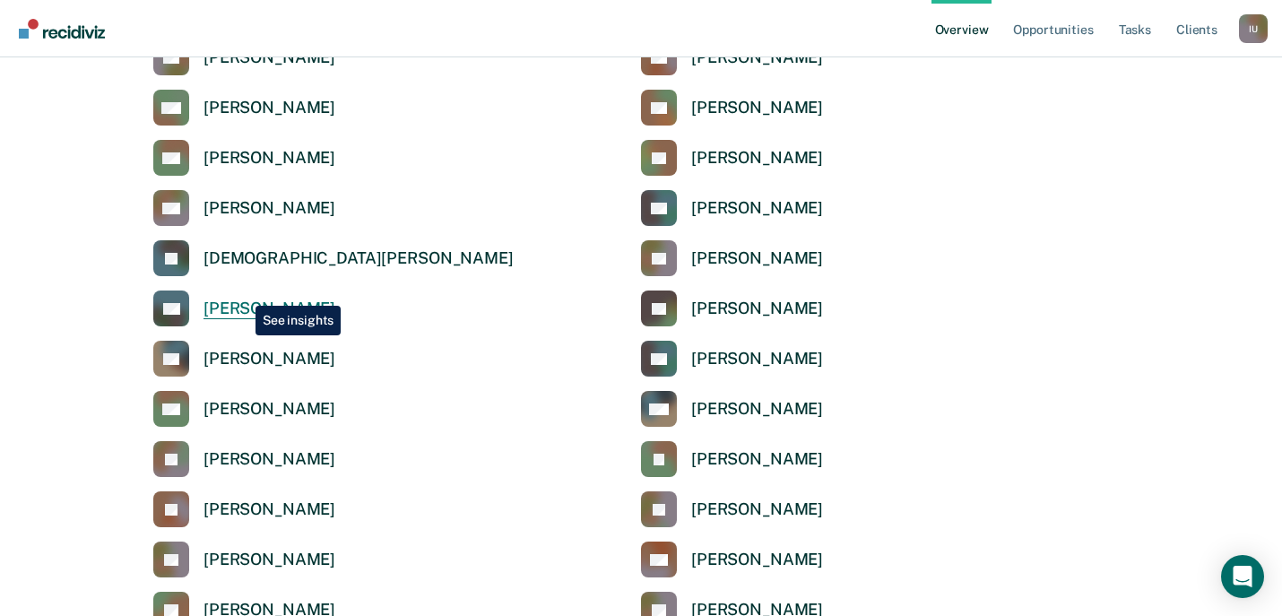
click at [242, 292] on link "SG [PERSON_NAME]" at bounding box center [244, 309] width 182 height 36
